Goal: Task Accomplishment & Management: Use online tool/utility

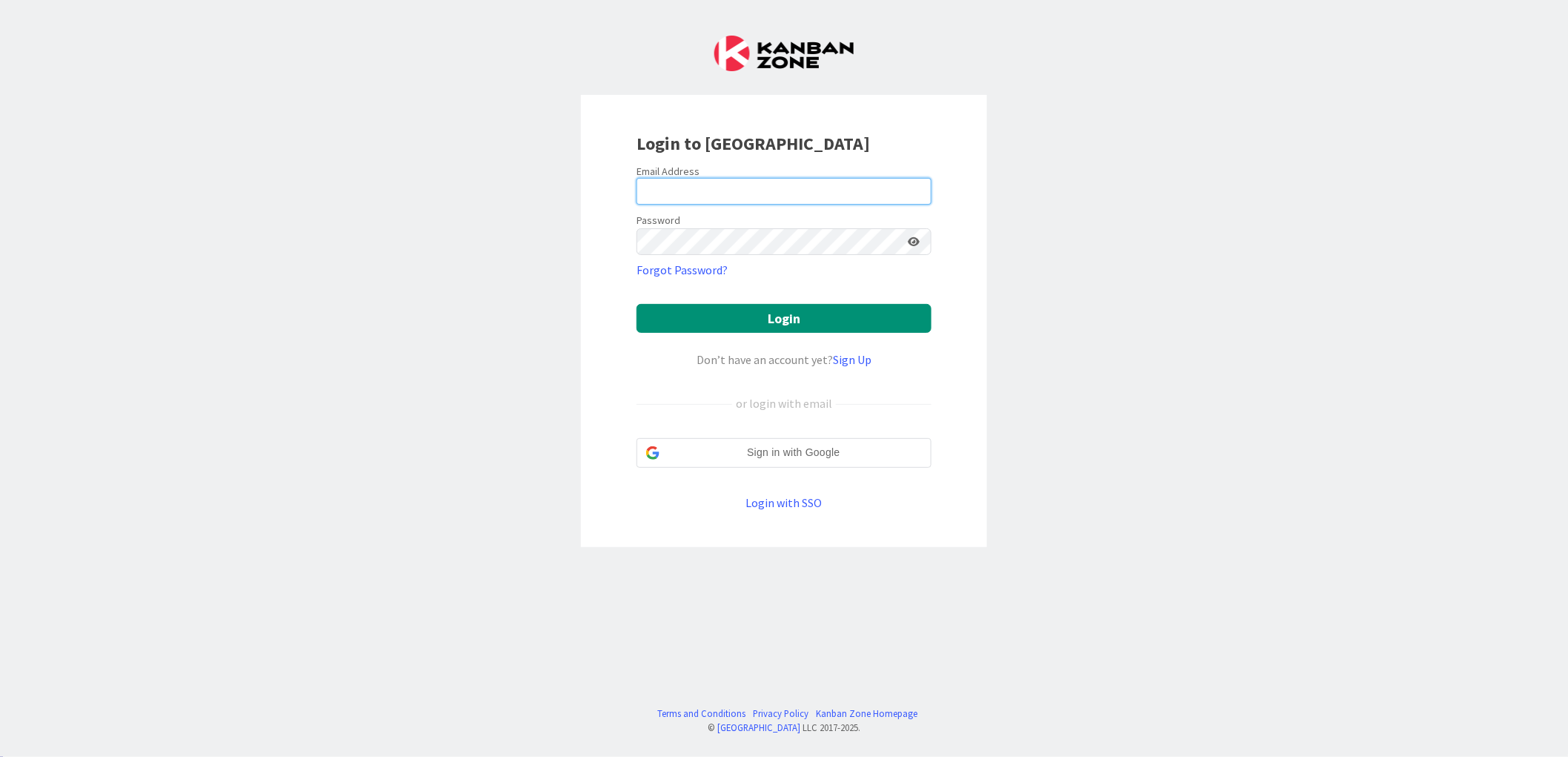
type input "[EMAIL_ADDRESS][DOMAIN_NAME]"
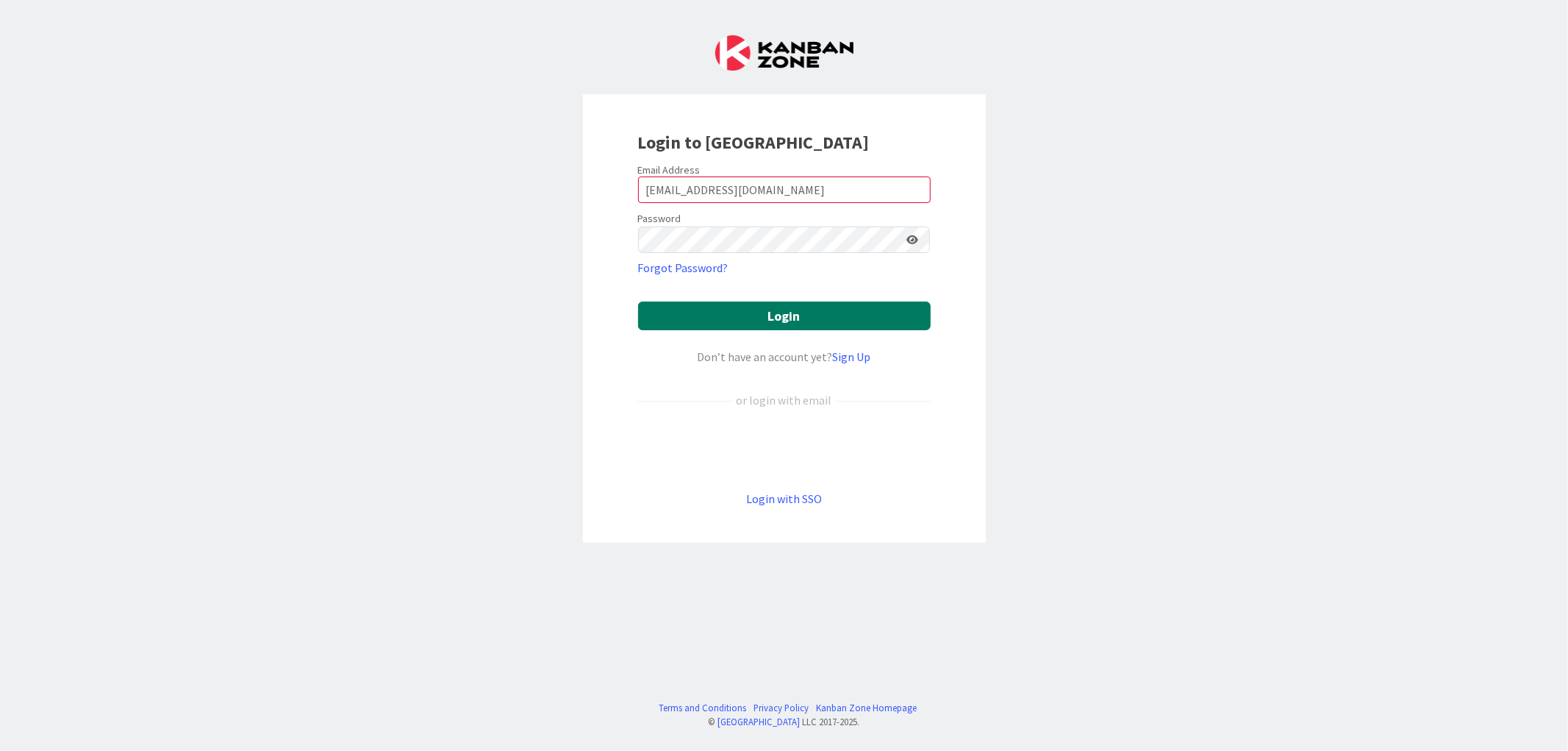
click at [781, 322] on button "Login" at bounding box center [784, 316] width 293 height 29
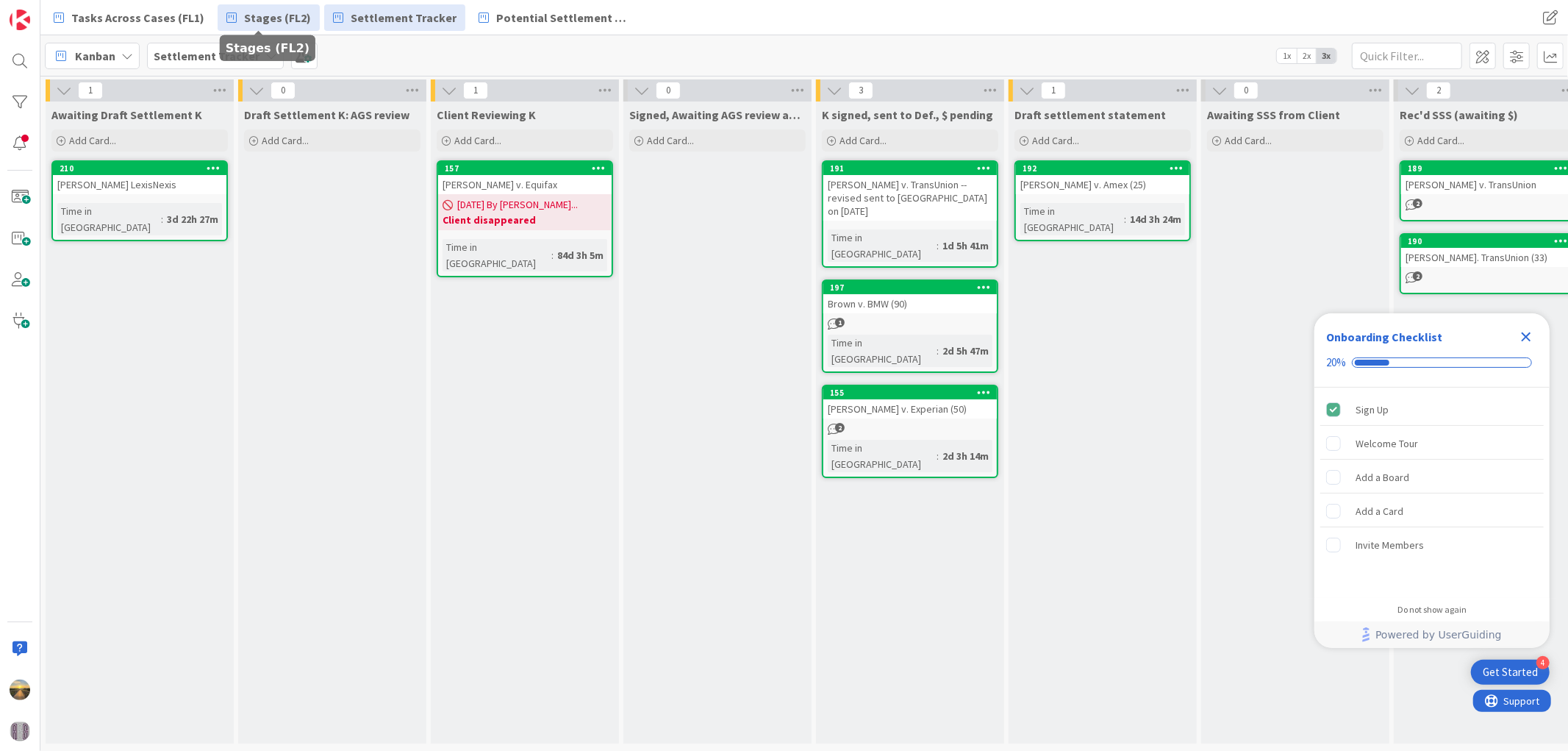
click at [284, 7] on link "Stages (FL2)" at bounding box center [269, 17] width 103 height 26
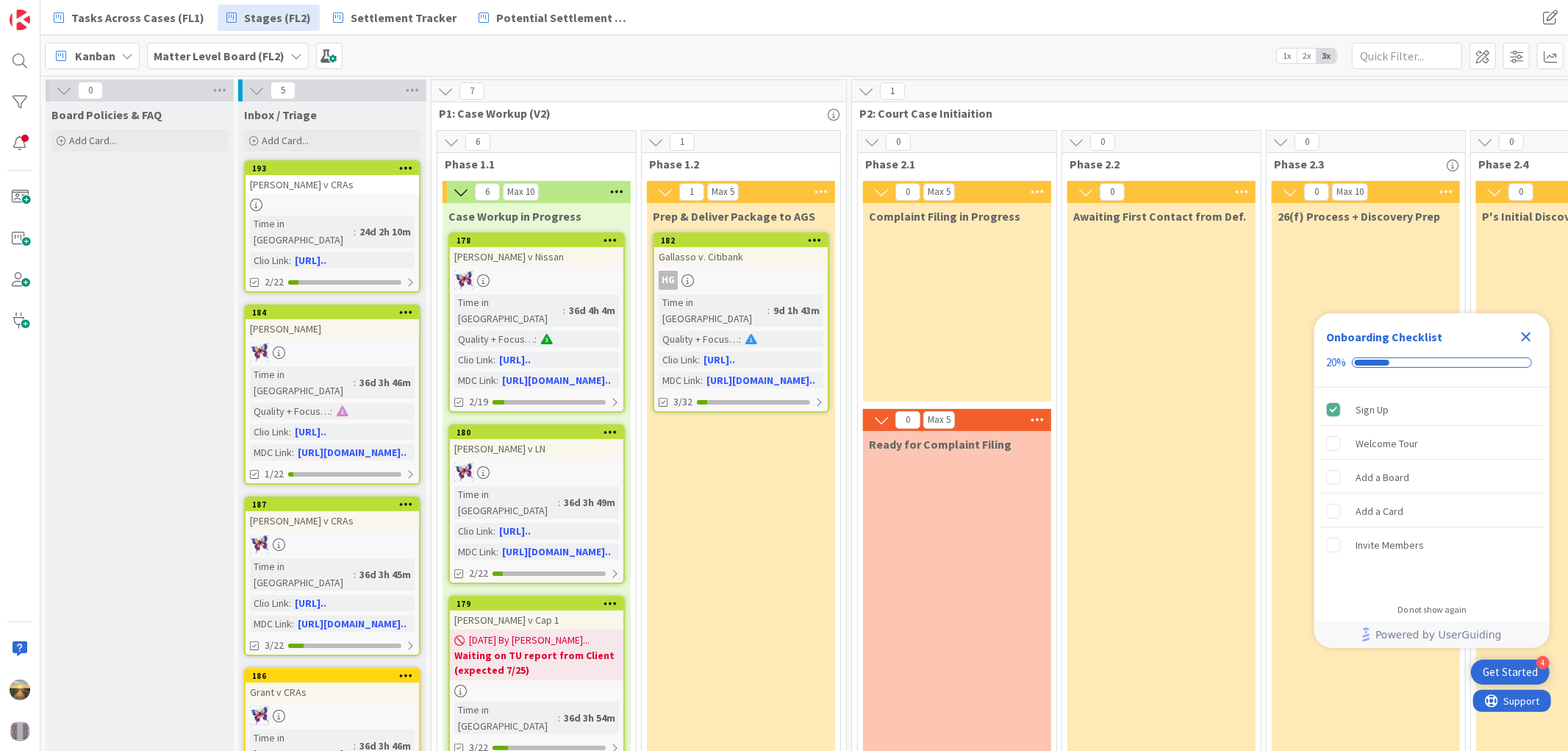
click at [1529, 342] on icon "Close Checklist" at bounding box center [1526, 336] width 17 height 17
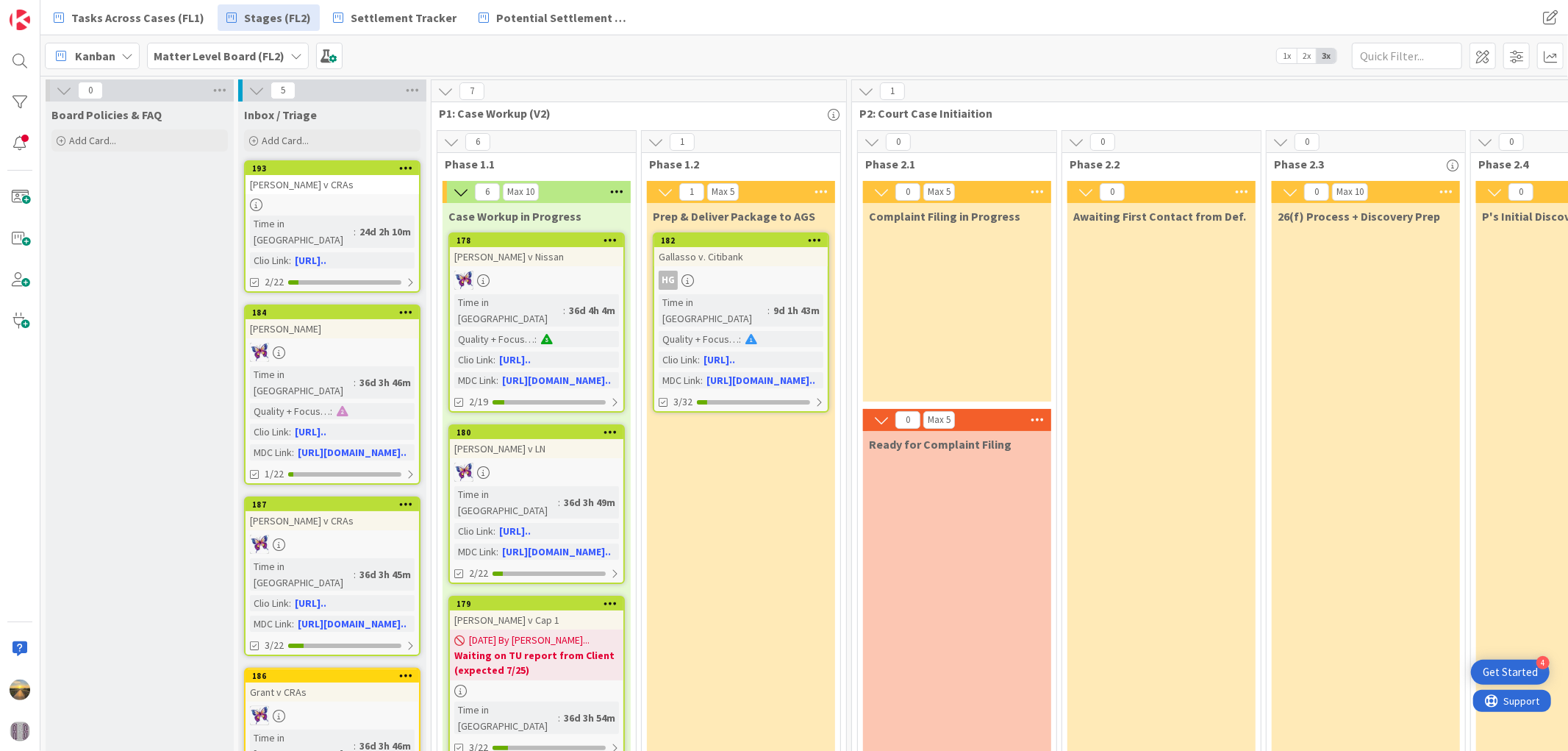
click at [789, 16] on div "Tasks Across Cases (FL1) Stages (FL2) Settlement Tracker Potential Settlement (…" at bounding box center [563, 17] width 1036 height 26
